Goal: Information Seeking & Learning: Learn about a topic

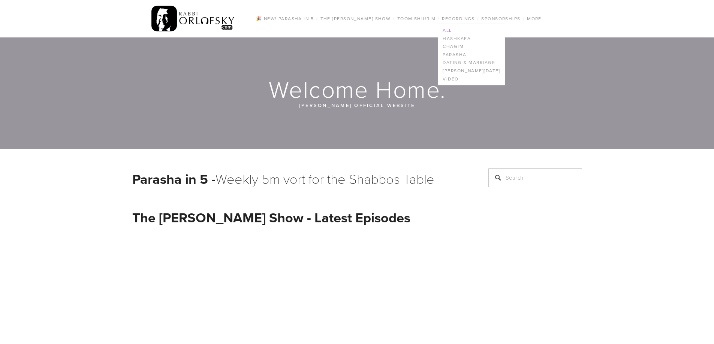
click at [447, 27] on link "All" at bounding box center [471, 30] width 66 height 8
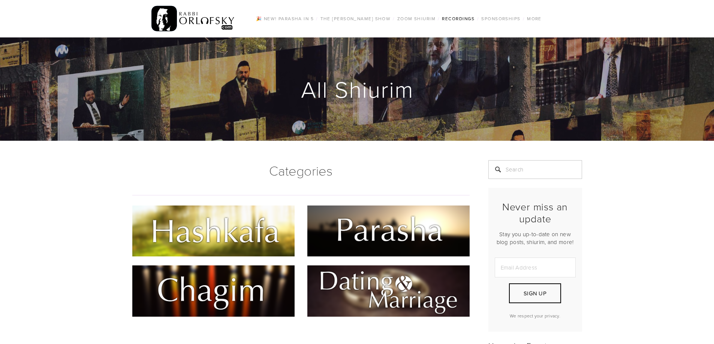
scroll to position [37, 0]
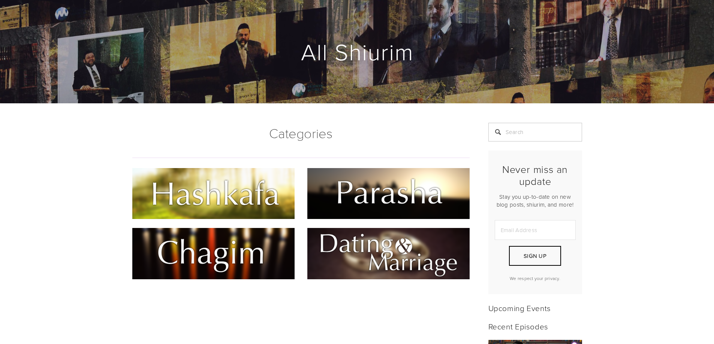
click at [237, 193] on img at bounding box center [213, 193] width 162 height 51
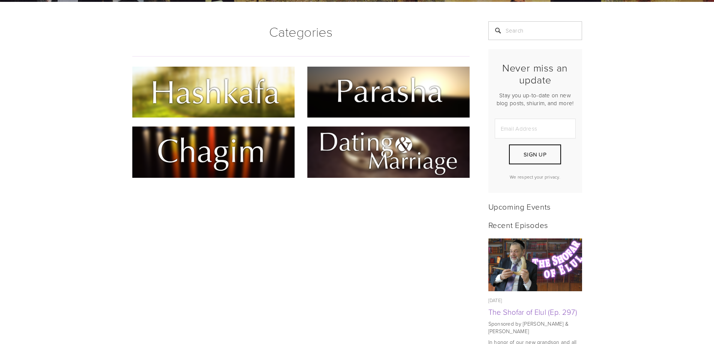
scroll to position [0, 0]
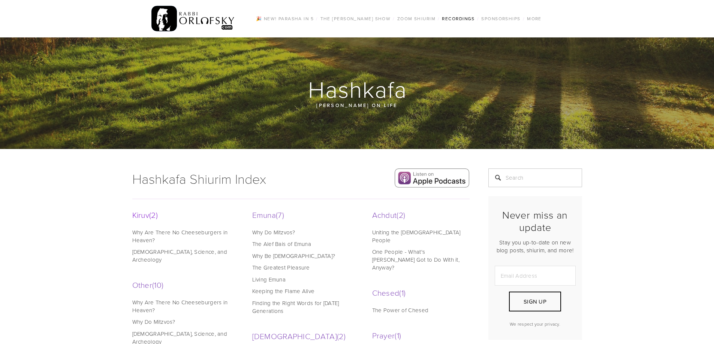
click at [154, 217] on span "2" at bounding box center [153, 214] width 9 height 11
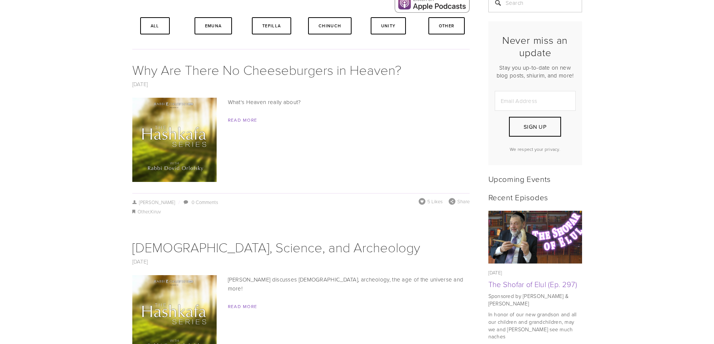
scroll to position [187, 0]
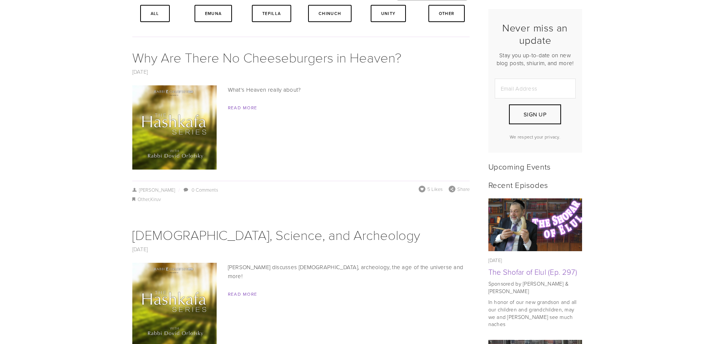
click at [176, 122] on img at bounding box center [174, 127] width 84 height 84
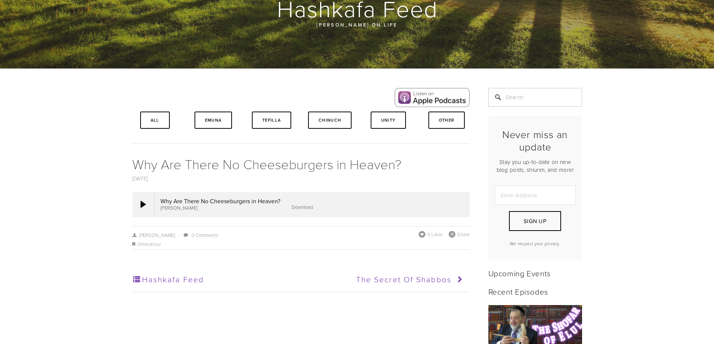
scroll to position [75, 0]
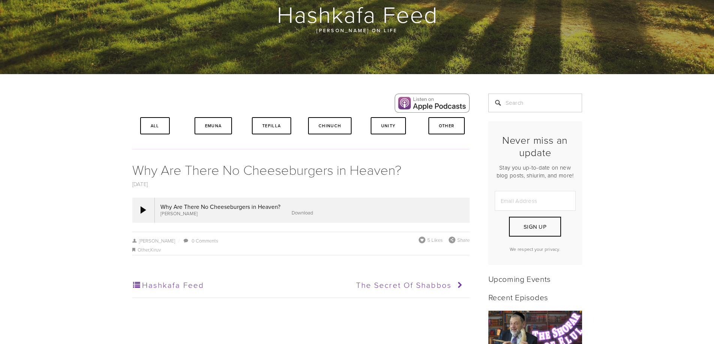
click at [301, 212] on link "Download" at bounding box center [302, 212] width 21 height 7
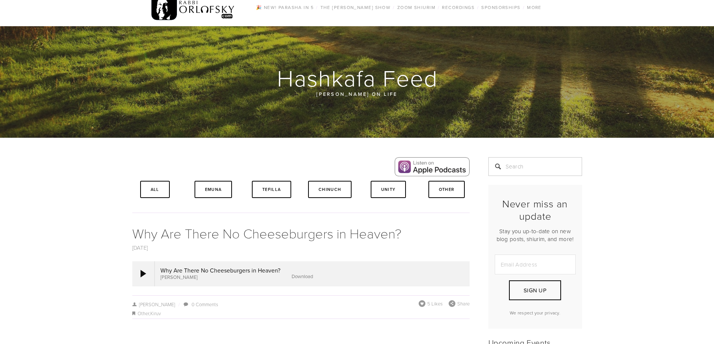
scroll to position [0, 0]
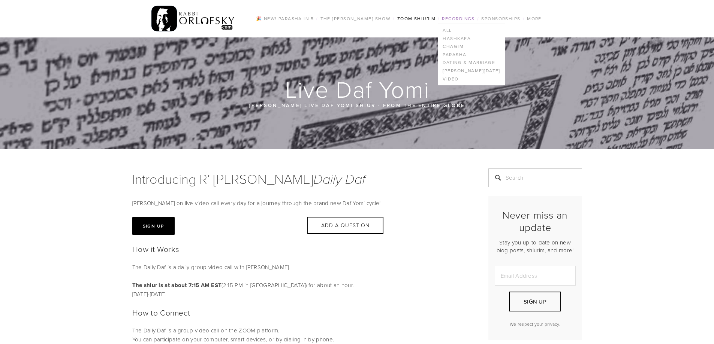
click at [455, 18] on link "Recordings" at bounding box center [458, 19] width 37 height 10
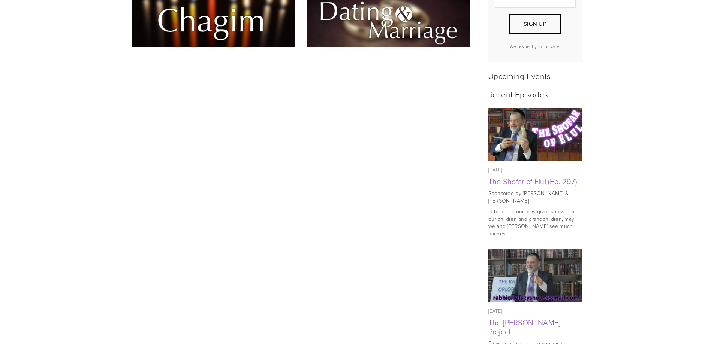
scroll to position [112, 0]
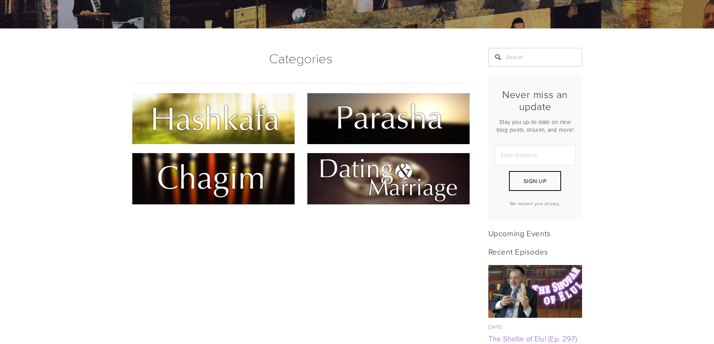
click at [265, 117] on img at bounding box center [213, 118] width 162 height 51
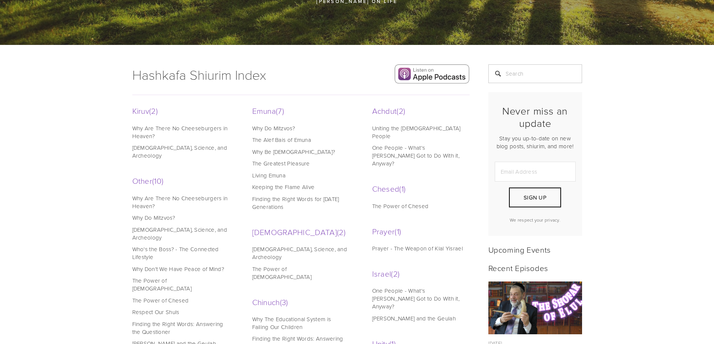
scroll to position [73, 0]
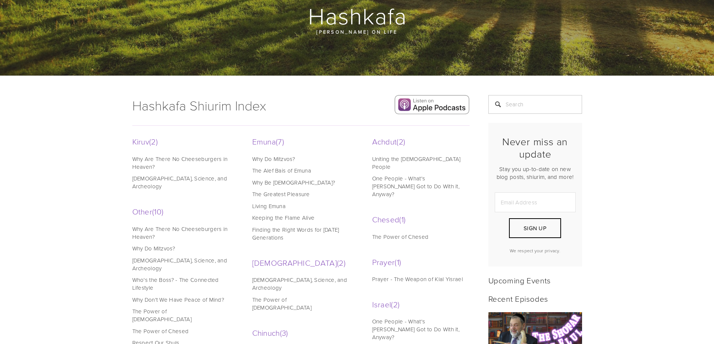
click at [172, 179] on link "[DEMOGRAPHIC_DATA], Science, and Archeology" at bounding box center [180, 183] width 96 height 16
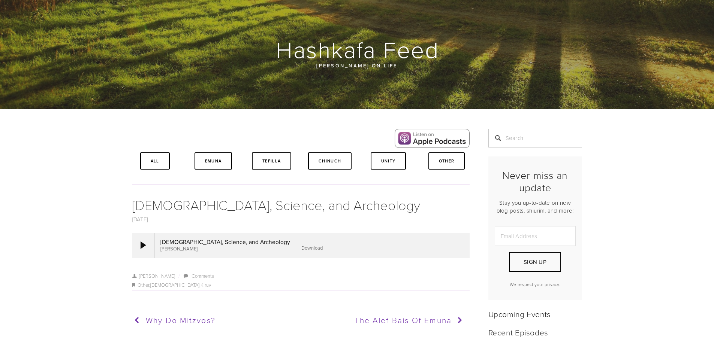
scroll to position [75, 0]
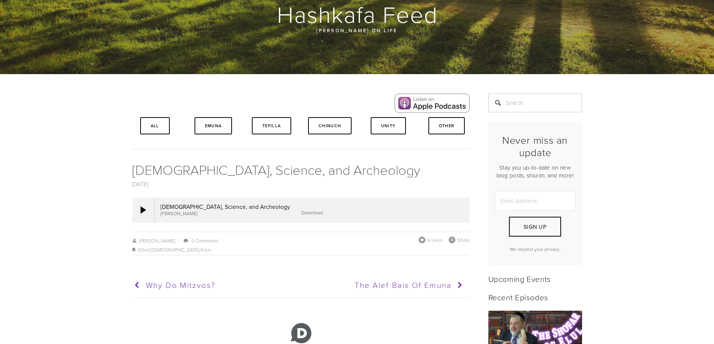
click at [301, 214] on link "Download" at bounding box center [311, 212] width 21 height 7
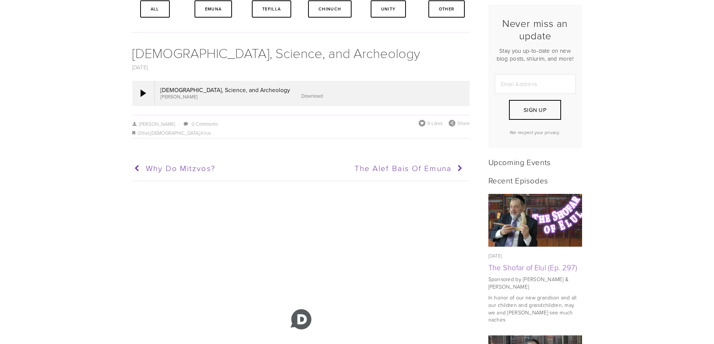
scroll to position [187, 0]
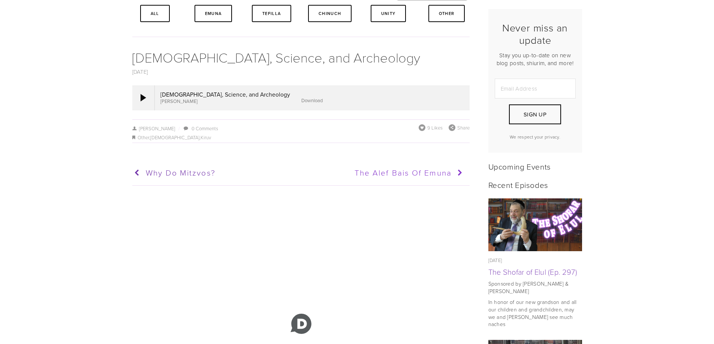
click at [461, 172] on icon at bounding box center [459, 173] width 14 height 19
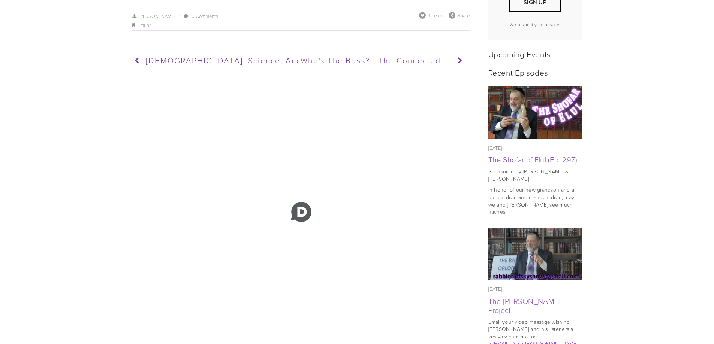
scroll to position [262, 0]
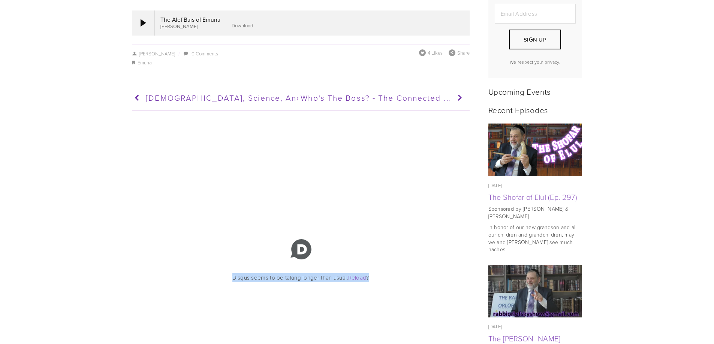
drag, startPoint x: 232, startPoint y: 277, endPoint x: 427, endPoint y: 276, distance: 195.6
click at [427, 276] on p "Disqus seems to be taking longer than usual. Reload ?" at bounding box center [300, 278] width 337 height 9
drag, startPoint x: 230, startPoint y: 280, endPoint x: 424, endPoint y: 278, distance: 193.7
click at [424, 278] on p "Disqus seems to be taking longer than usual. Reload ?" at bounding box center [300, 278] width 337 height 9
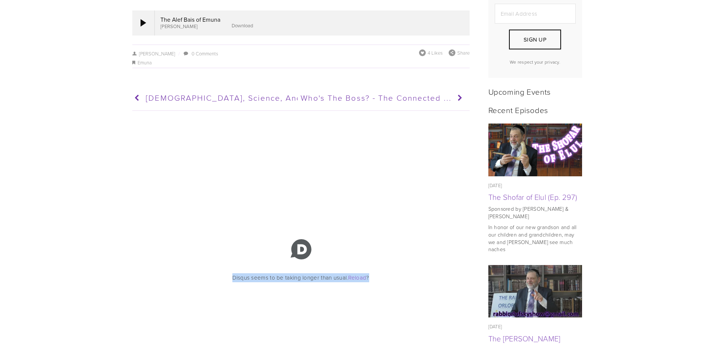
click at [424, 278] on p "Disqus seems to be taking longer than usual. Reload ?" at bounding box center [300, 278] width 337 height 9
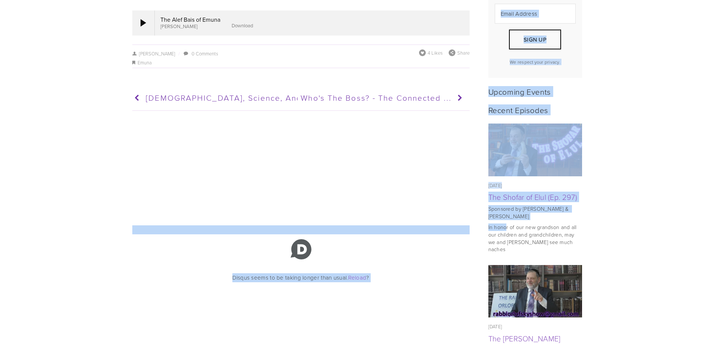
drag, startPoint x: 455, startPoint y: 215, endPoint x: 504, endPoint y: 221, distance: 49.7
click at [437, 269] on div "Disqus seems to be taking longer than usual. Reload ?" at bounding box center [300, 263] width 337 height 57
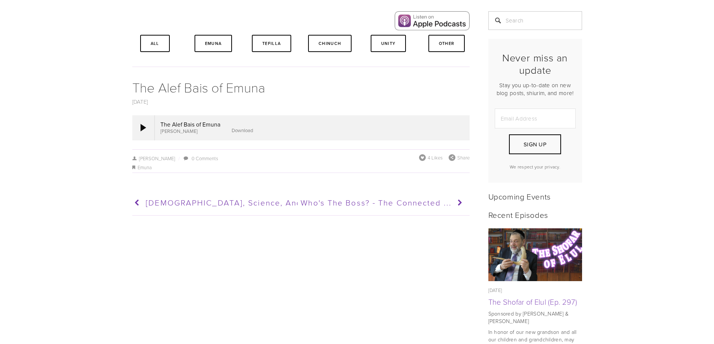
scroll to position [150, 0]
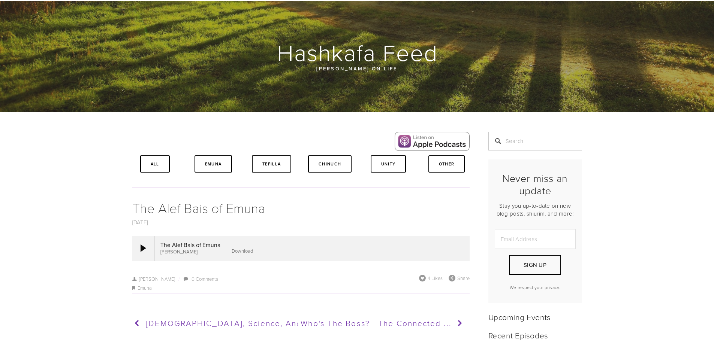
scroll to position [37, 0]
